Goal: Task Accomplishment & Management: Manage account settings

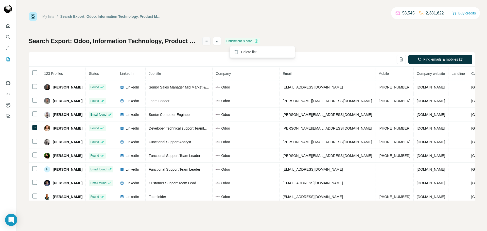
click at [209, 42] on icon "actions" at bounding box center [206, 41] width 5 height 5
